Goal: Task Accomplishment & Management: Manage account settings

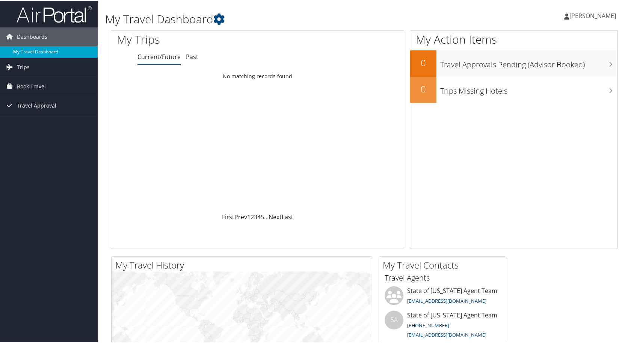
click at [578, 16] on span "[PERSON_NAME]" at bounding box center [592, 15] width 47 height 8
click at [569, 65] on link "View Travel Profile" at bounding box center [573, 66] width 84 height 13
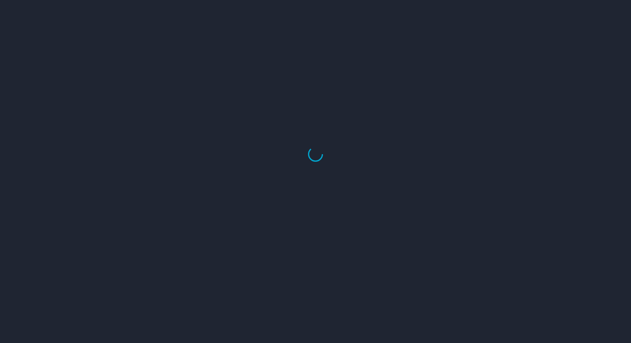
select select "US"
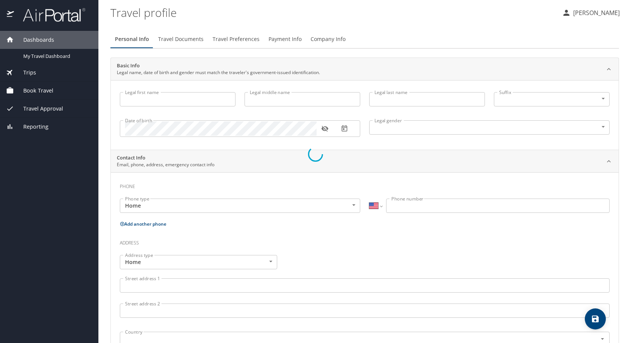
type input "[PERSON_NAME]"
type input "[DEMOGRAPHIC_DATA]"
select select "US"
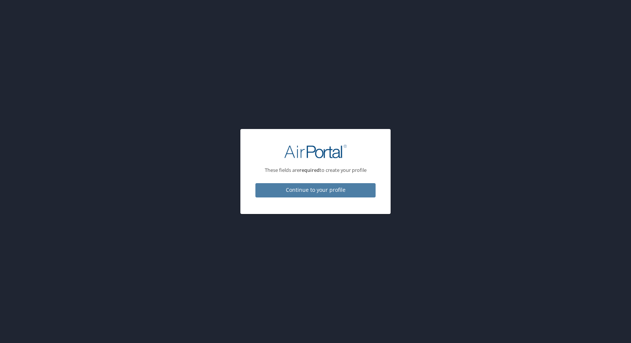
click at [309, 187] on span "Continue to your profile" at bounding box center [315, 189] width 108 height 9
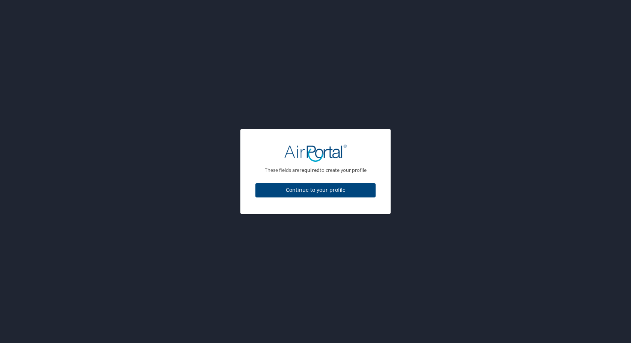
select select "US"
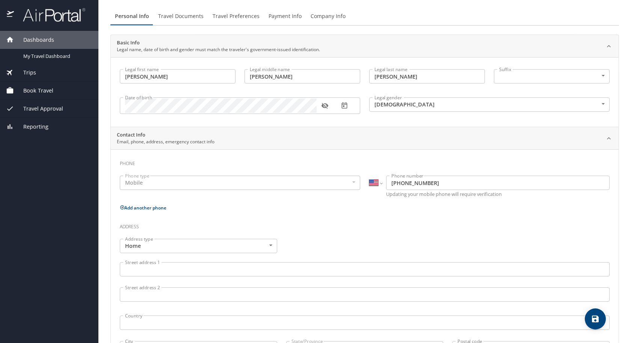
scroll to position [27, 0]
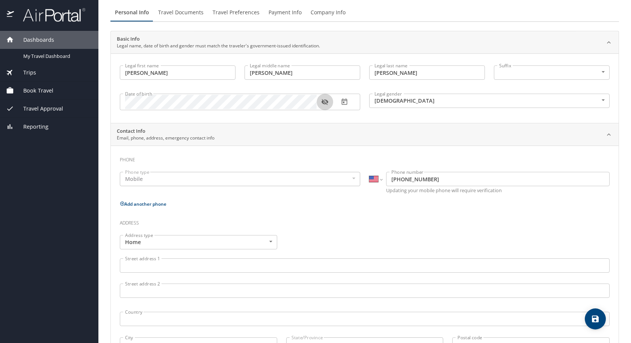
click at [327, 105] on icon "button" at bounding box center [325, 102] width 8 height 8
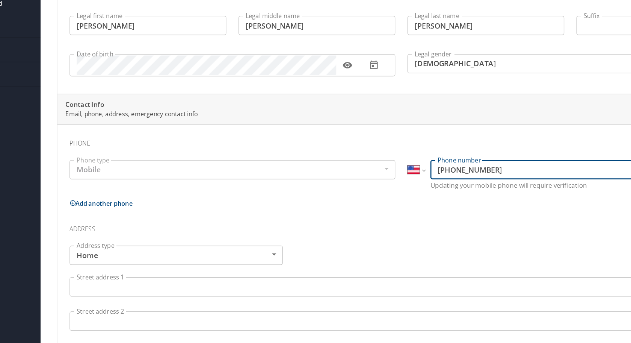
drag, startPoint x: 438, startPoint y: 178, endPoint x: 387, endPoint y: 178, distance: 51.1
click at [387, 178] on input "[PHONE_NUMBER]" at bounding box center [497, 179] width 223 height 14
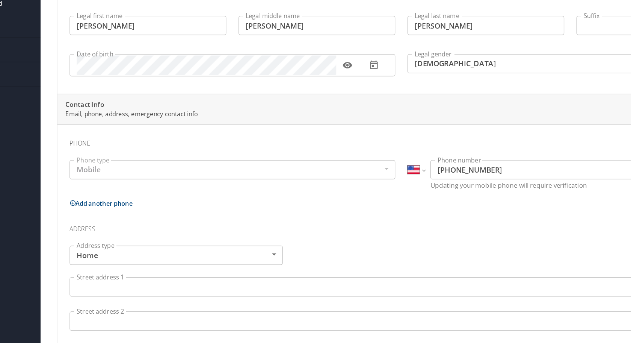
click at [312, 214] on h3 "Address" at bounding box center [365, 220] width 490 height 13
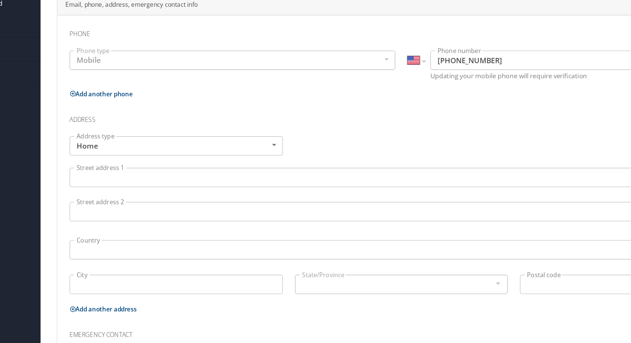
scroll to position [112, 0]
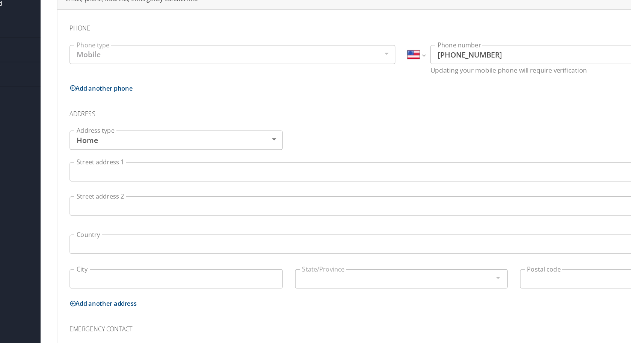
click at [219, 182] on input "Street address 1" at bounding box center [365, 180] width 490 height 14
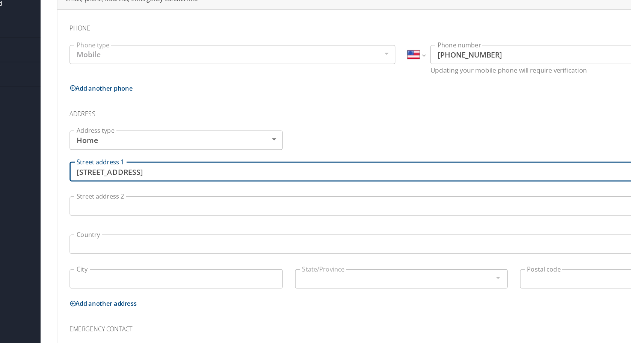
type input "[STREET_ADDRESS]"
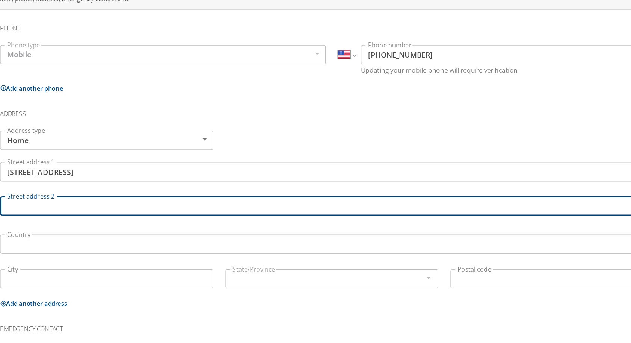
scroll to position [0, 0]
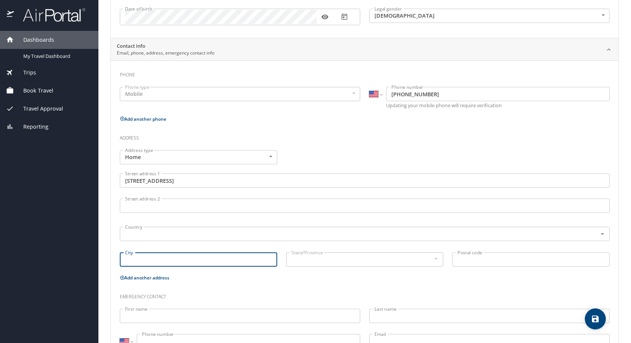
click at [157, 259] on input "City" at bounding box center [198, 259] width 157 height 14
type input "[GEOGRAPHIC_DATA]"
click at [438, 259] on div at bounding box center [436, 258] width 8 height 9
click at [438, 257] on div at bounding box center [436, 258] width 8 height 9
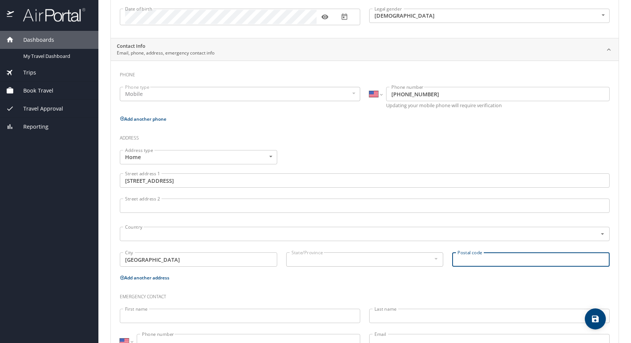
click at [479, 256] on input "Postal code" at bounding box center [530, 259] width 157 height 14
type input "84121"
click at [435, 259] on div at bounding box center [436, 258] width 8 height 9
click at [436, 258] on div at bounding box center [436, 258] width 8 height 9
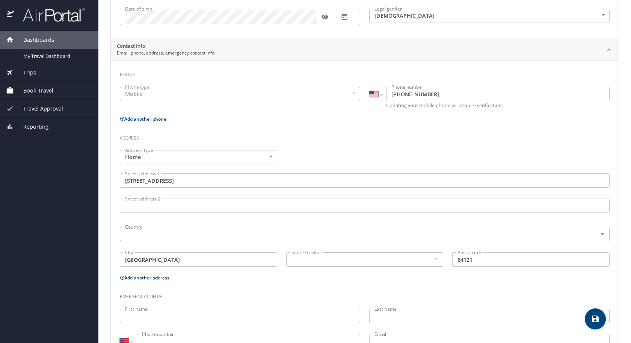
click at [436, 258] on div at bounding box center [436, 258] width 8 height 9
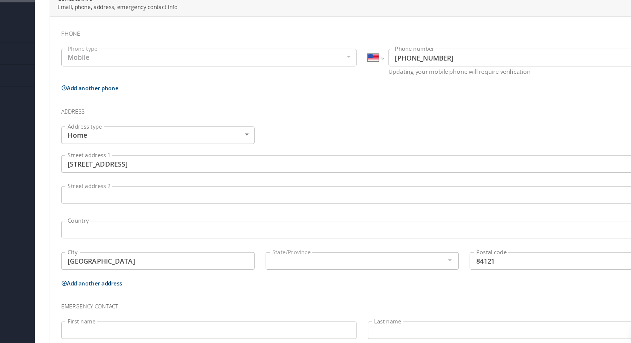
click at [415, 272] on div "State/Province State/Province" at bounding box center [365, 260] width 166 height 25
click at [436, 257] on div at bounding box center [436, 258] width 8 height 9
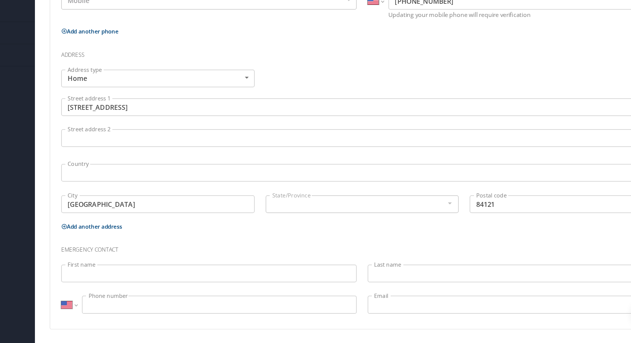
click at [167, 285] on input "First name" at bounding box center [240, 286] width 240 height 14
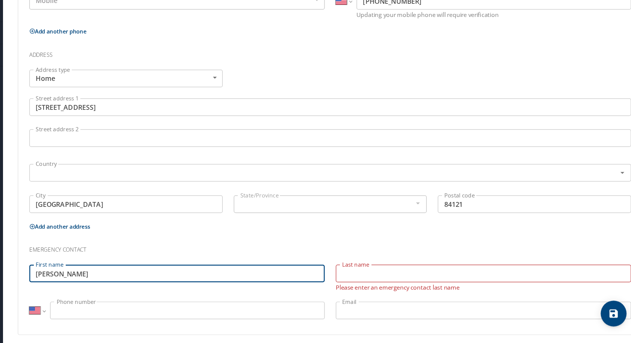
click at [186, 285] on input "[PERSON_NAME]" at bounding box center [240, 286] width 240 height 14
type input "[PERSON_NAME]"
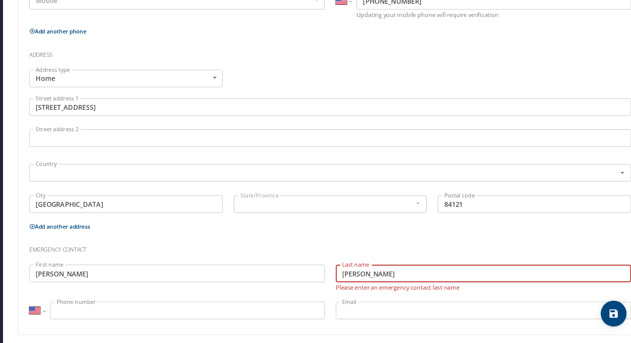
type input "[PERSON_NAME]"
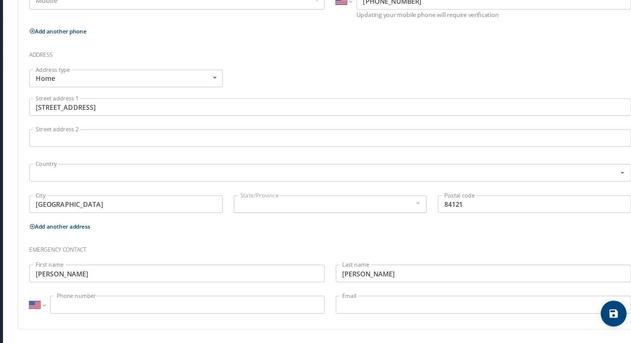
click at [219, 317] on input "Phone number" at bounding box center [248, 311] width 223 height 14
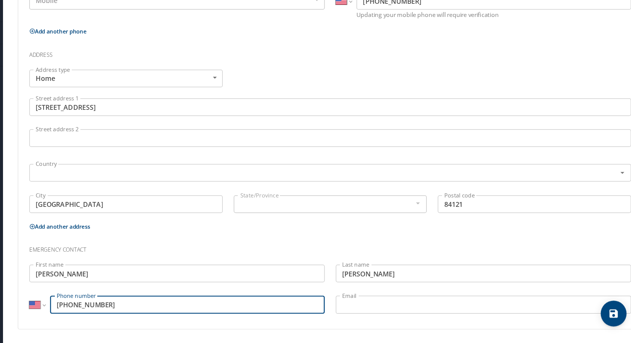
type input "[PHONE_NUMBER]"
click at [409, 314] on input "Email" at bounding box center [489, 311] width 240 height 14
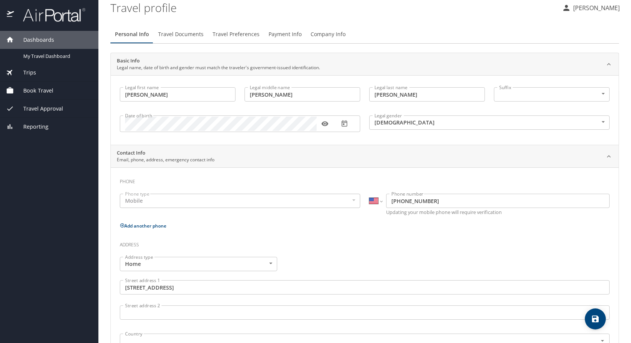
scroll to position [0, 0]
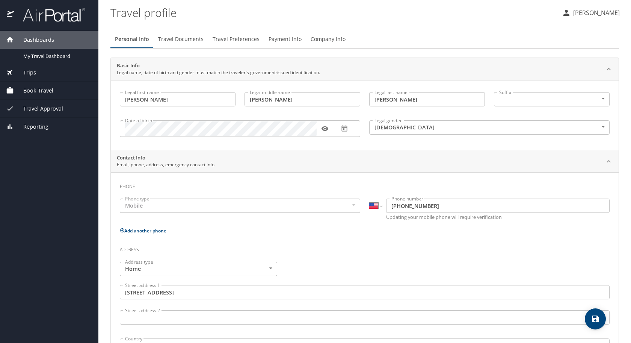
type input "[PERSON_NAME][EMAIL_ADDRESS][PERSON_NAME][DOMAIN_NAME]"
click at [184, 42] on span "Travel Documents" at bounding box center [180, 39] width 45 height 9
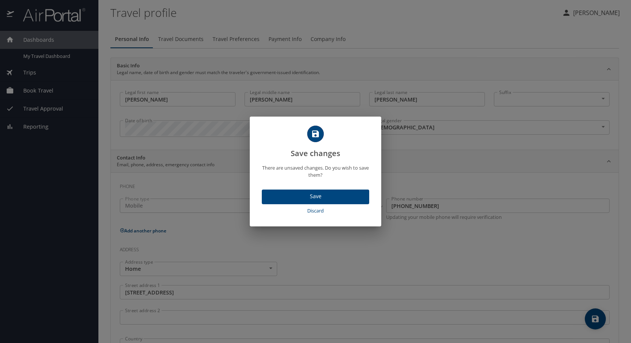
click at [310, 198] on span "Save" at bounding box center [315, 196] width 95 height 9
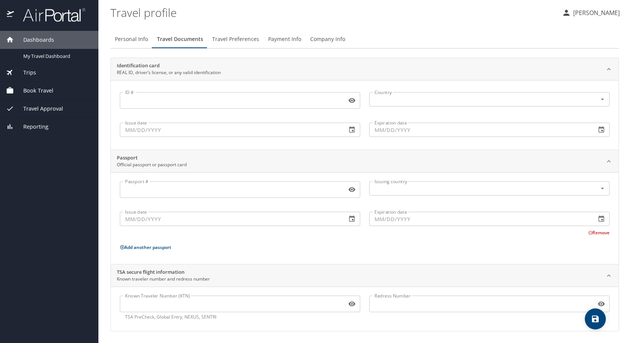
click at [580, 13] on p "[PERSON_NAME]" at bounding box center [595, 12] width 49 height 9
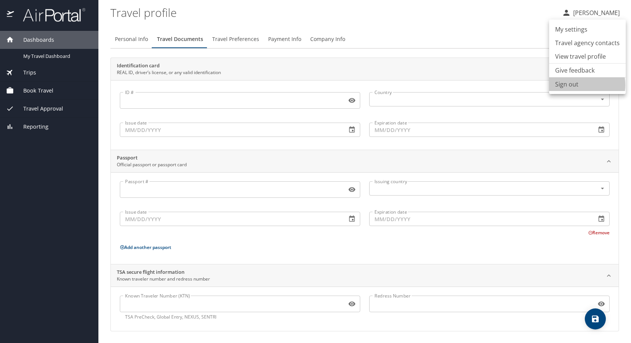
click at [576, 85] on li "Sign out" at bounding box center [587, 84] width 77 height 14
